Goal: Information Seeking & Learning: Learn about a topic

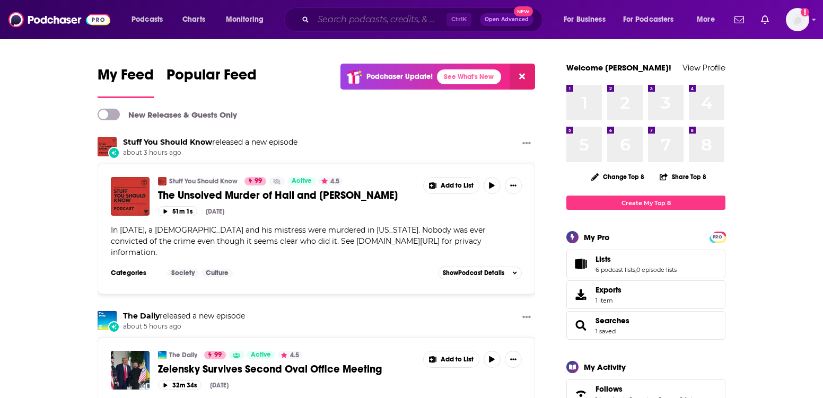
click at [393, 21] on input "Search podcasts, credits, & more..." at bounding box center [379, 19] width 133 height 17
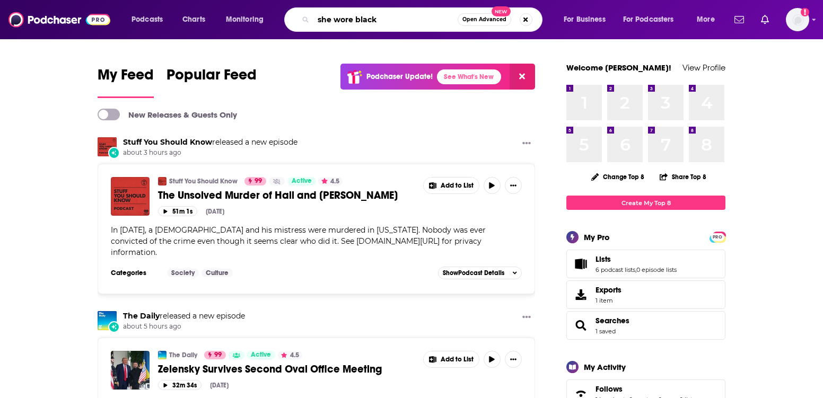
type input "she wore black"
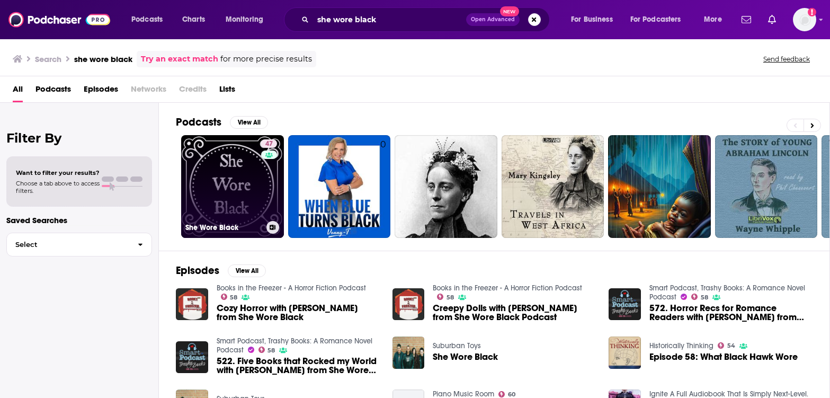
click at [211, 196] on link "47 She Wore Black" at bounding box center [232, 186] width 103 height 103
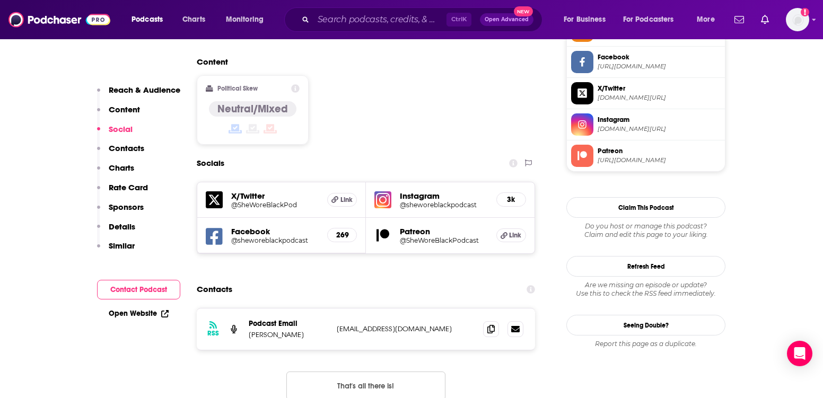
scroll to position [835, 0]
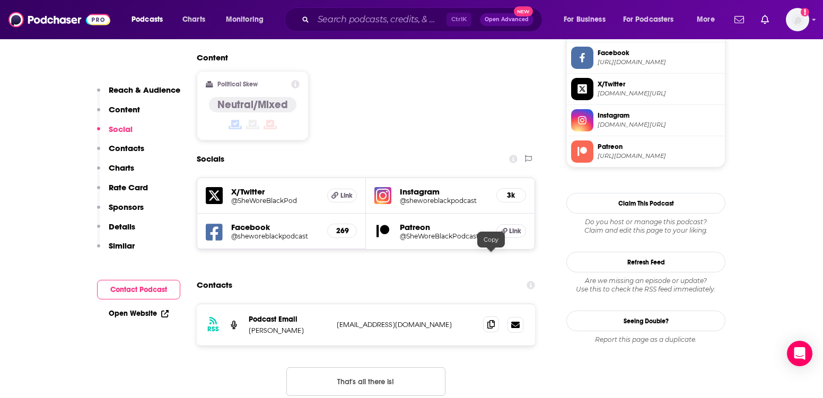
click at [492, 316] on span at bounding box center [491, 324] width 16 height 16
click at [341, 21] on input "Search podcasts, credits, & more..." at bounding box center [379, 19] width 133 height 17
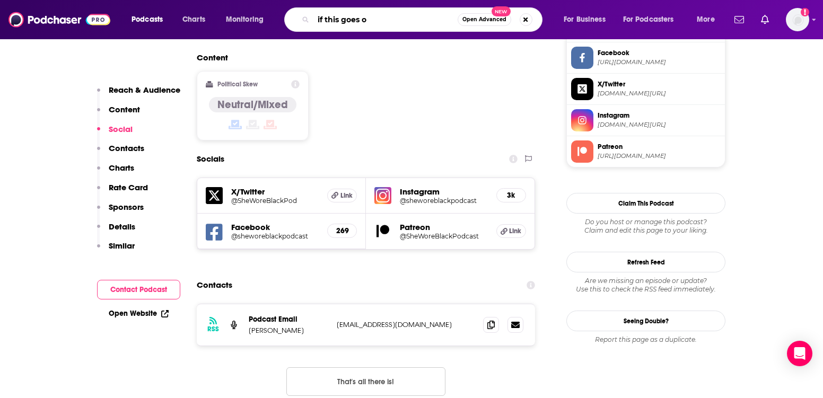
type input "if this goes on"
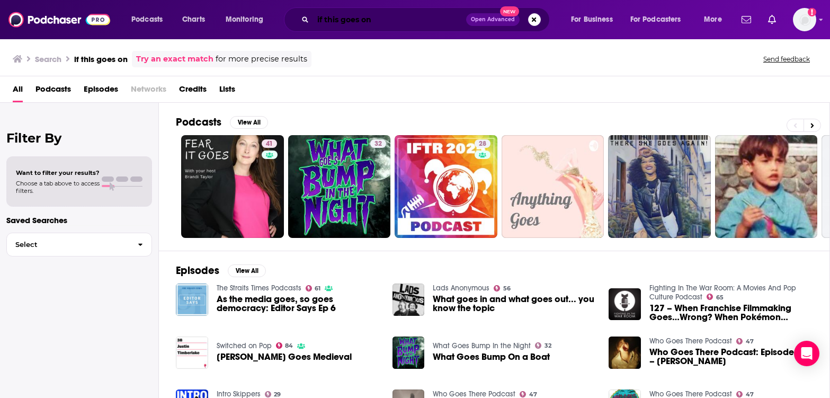
click at [395, 13] on input "if this goes on" at bounding box center [389, 19] width 153 height 17
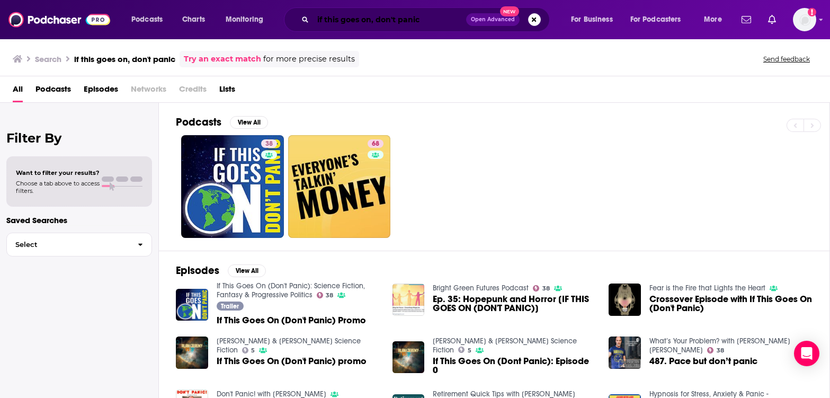
click at [429, 14] on input "if this goes on, don't panic" at bounding box center [389, 19] width 153 height 17
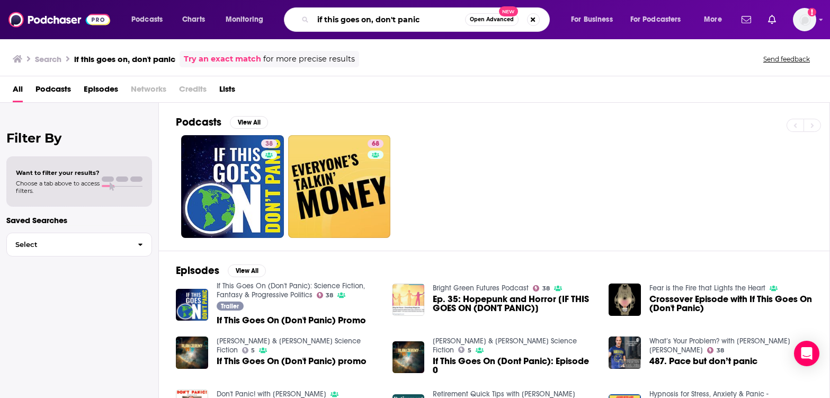
click at [429, 14] on input "if this goes on, don't panic" at bounding box center [389, 19] width 152 height 17
type input "sley house"
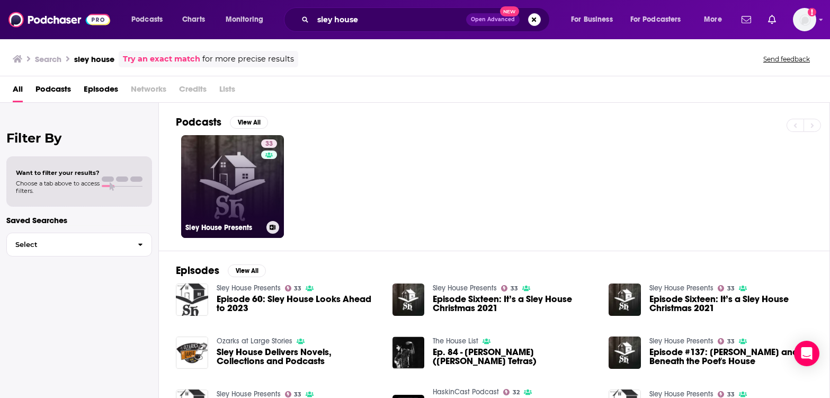
click at [230, 181] on link "33 Sley House Presents" at bounding box center [232, 186] width 103 height 103
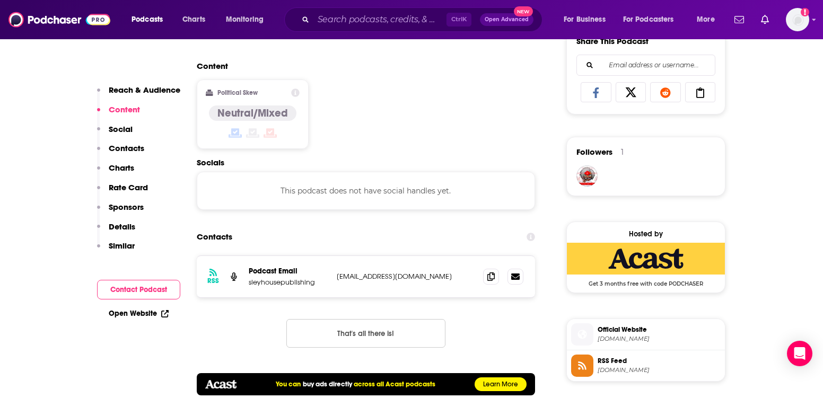
scroll to position [678, 0]
